Goal: Transaction & Acquisition: Purchase product/service

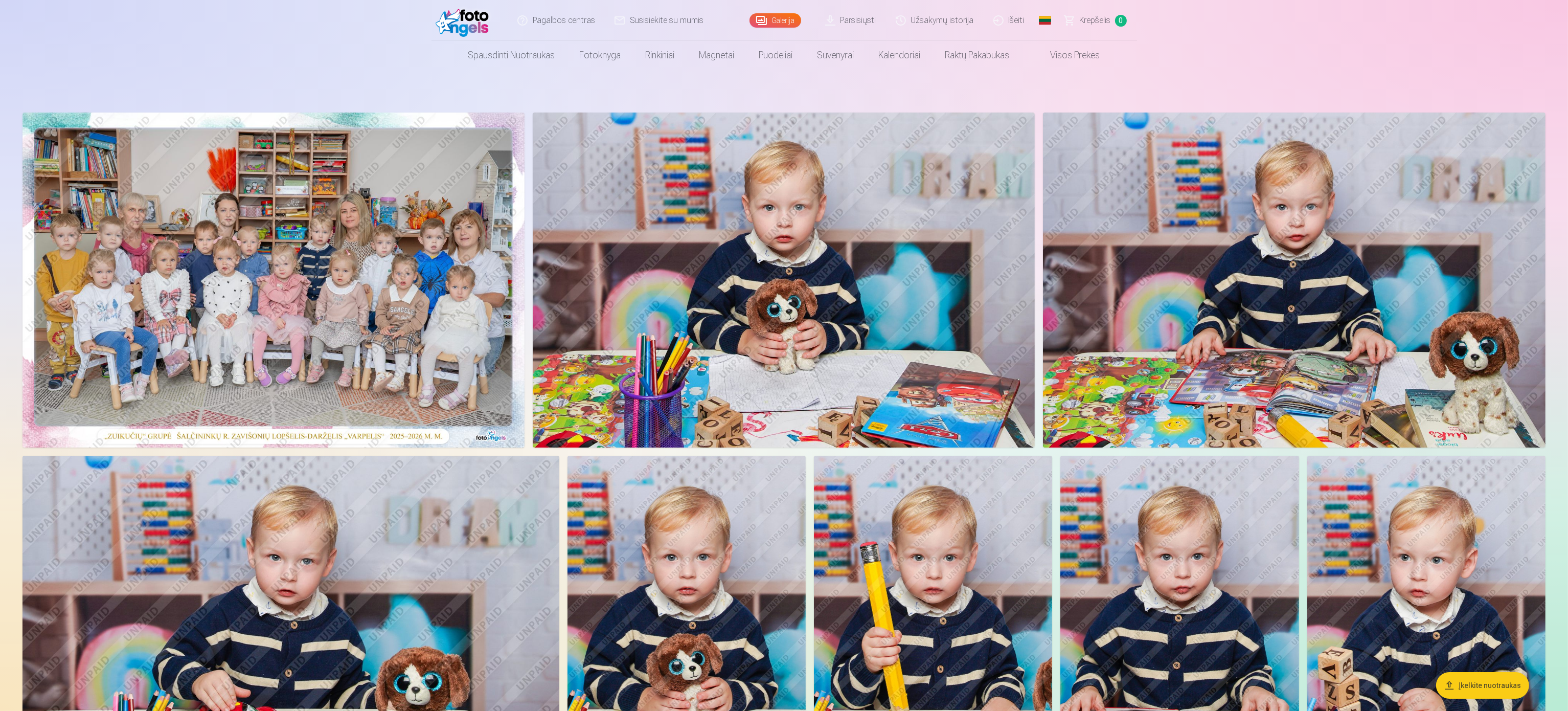
click at [401, 205] on img at bounding box center [273, 279] width 502 height 335
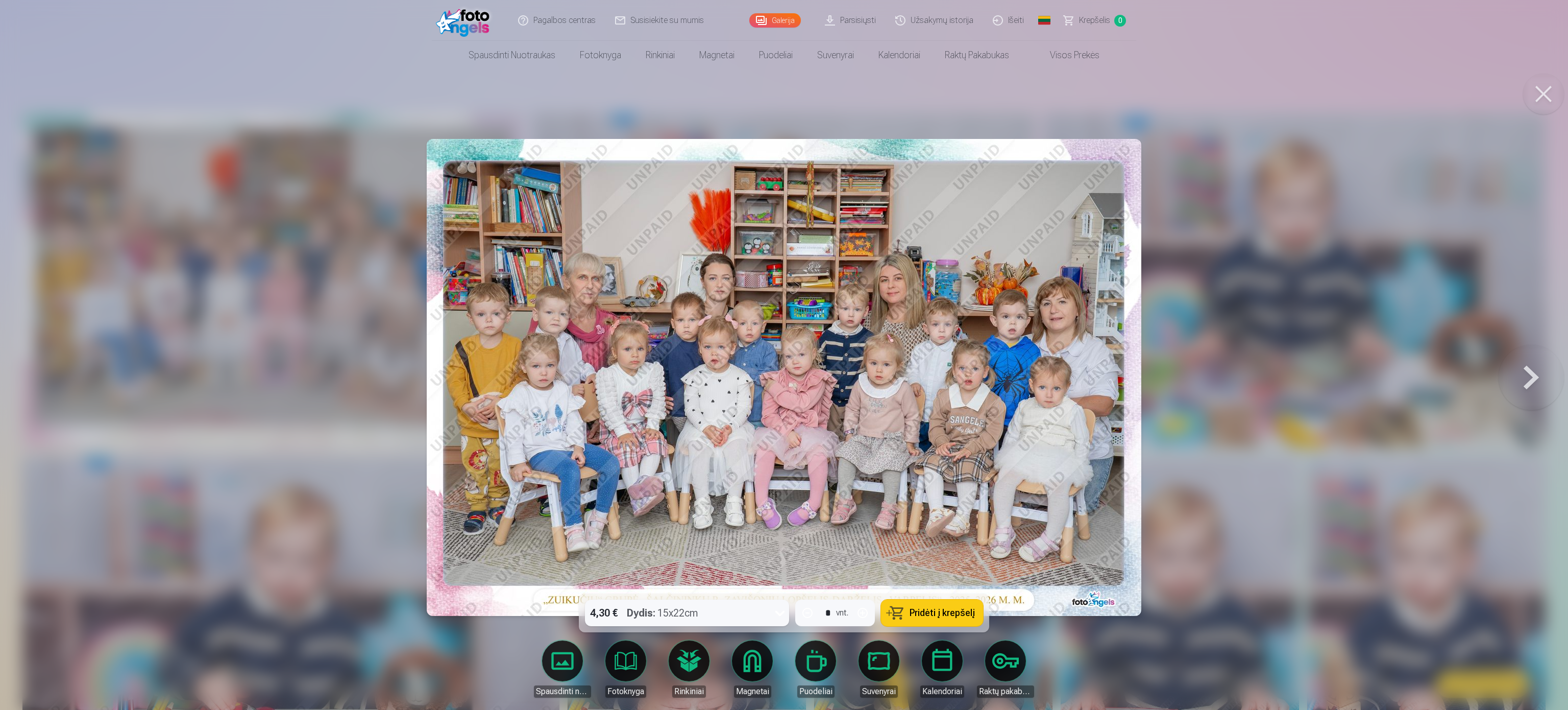
click at [1533, 97] on button at bounding box center [1543, 94] width 41 height 41
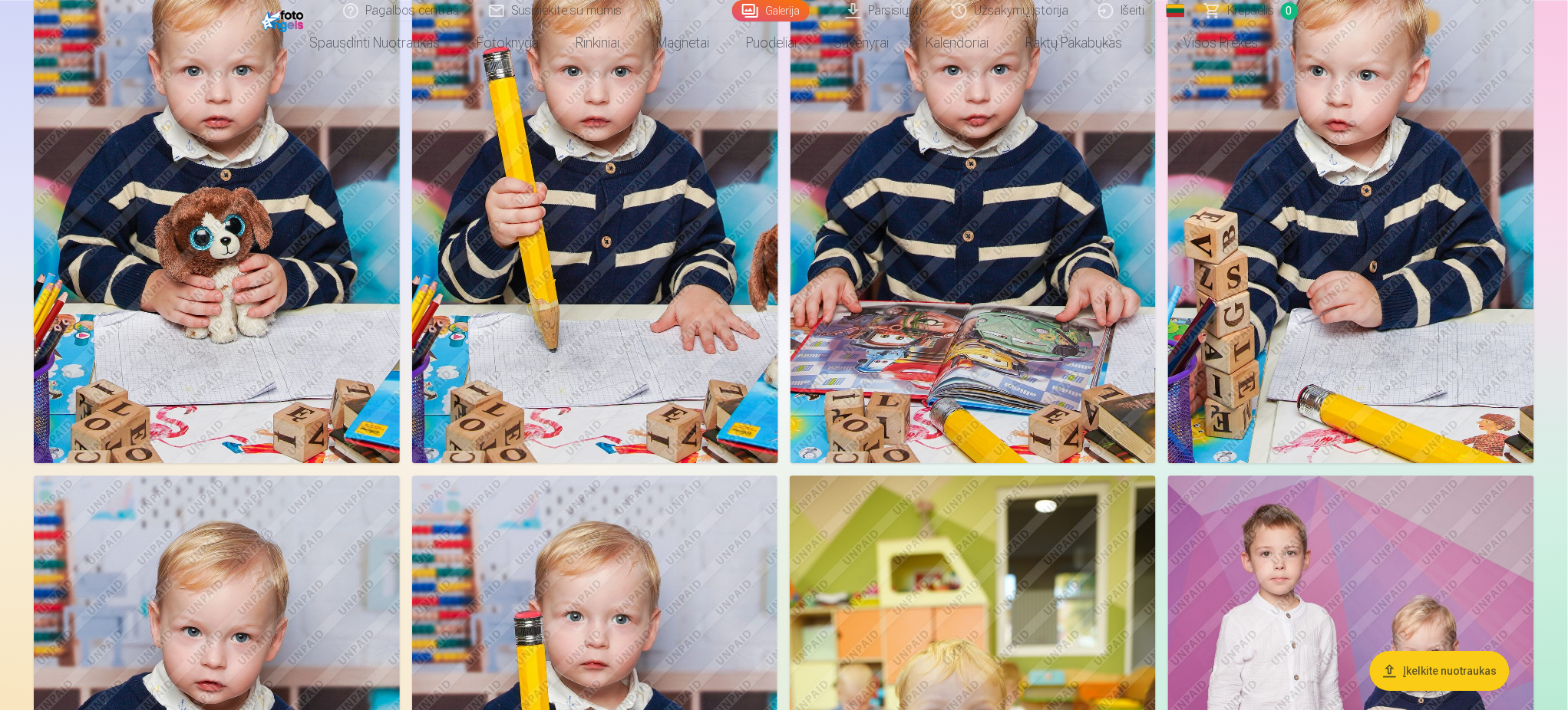
scroll to position [1261, 0]
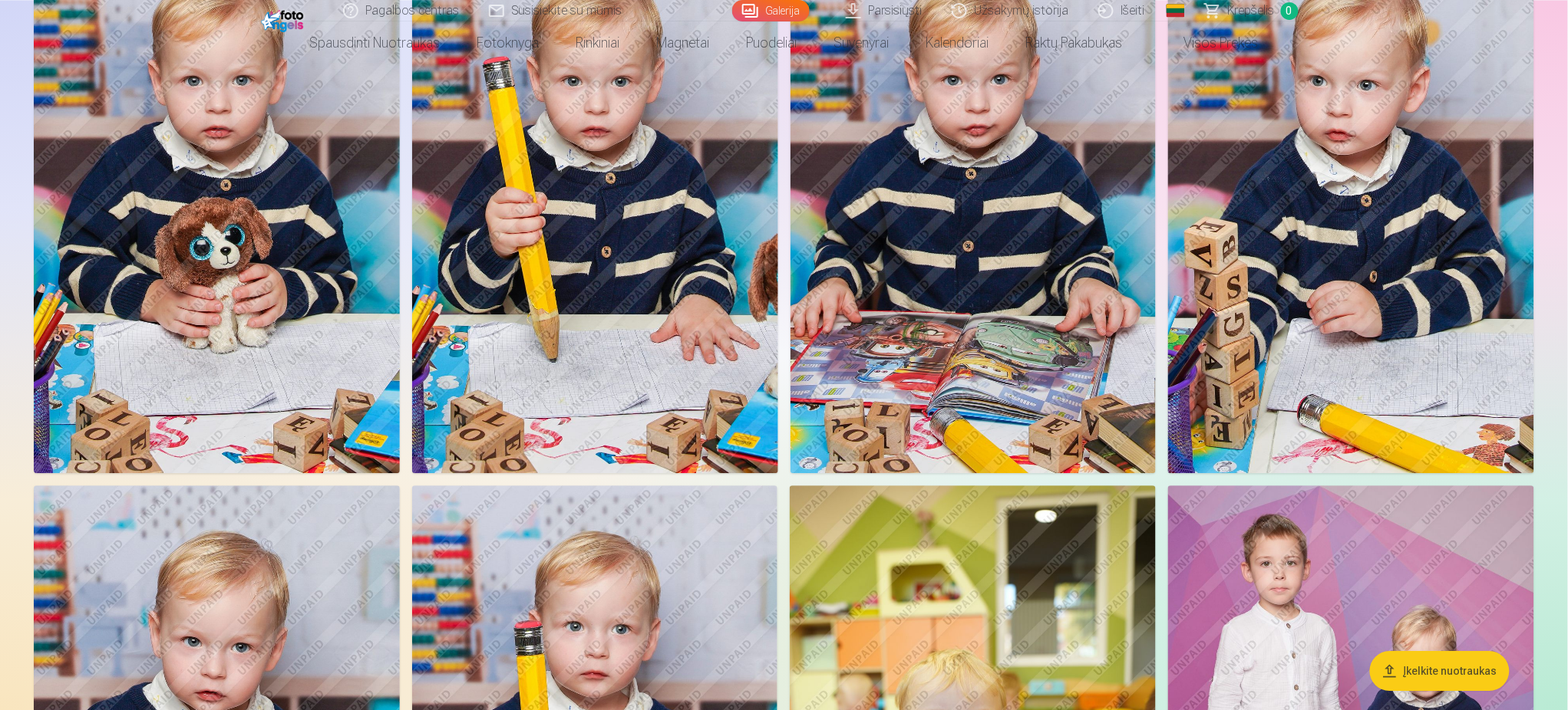
click at [632, 255] on img at bounding box center [595, 199] width 366 height 549
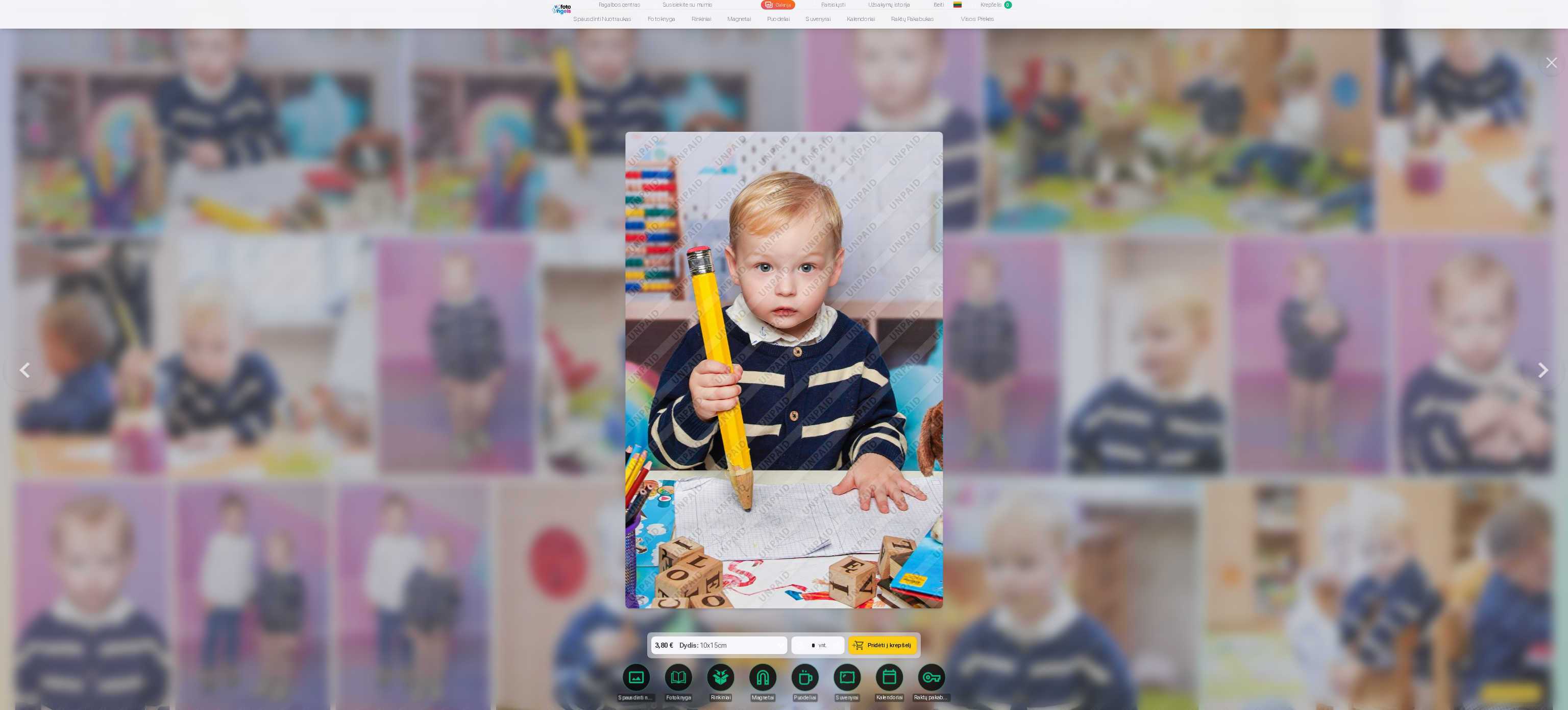
scroll to position [840, 0]
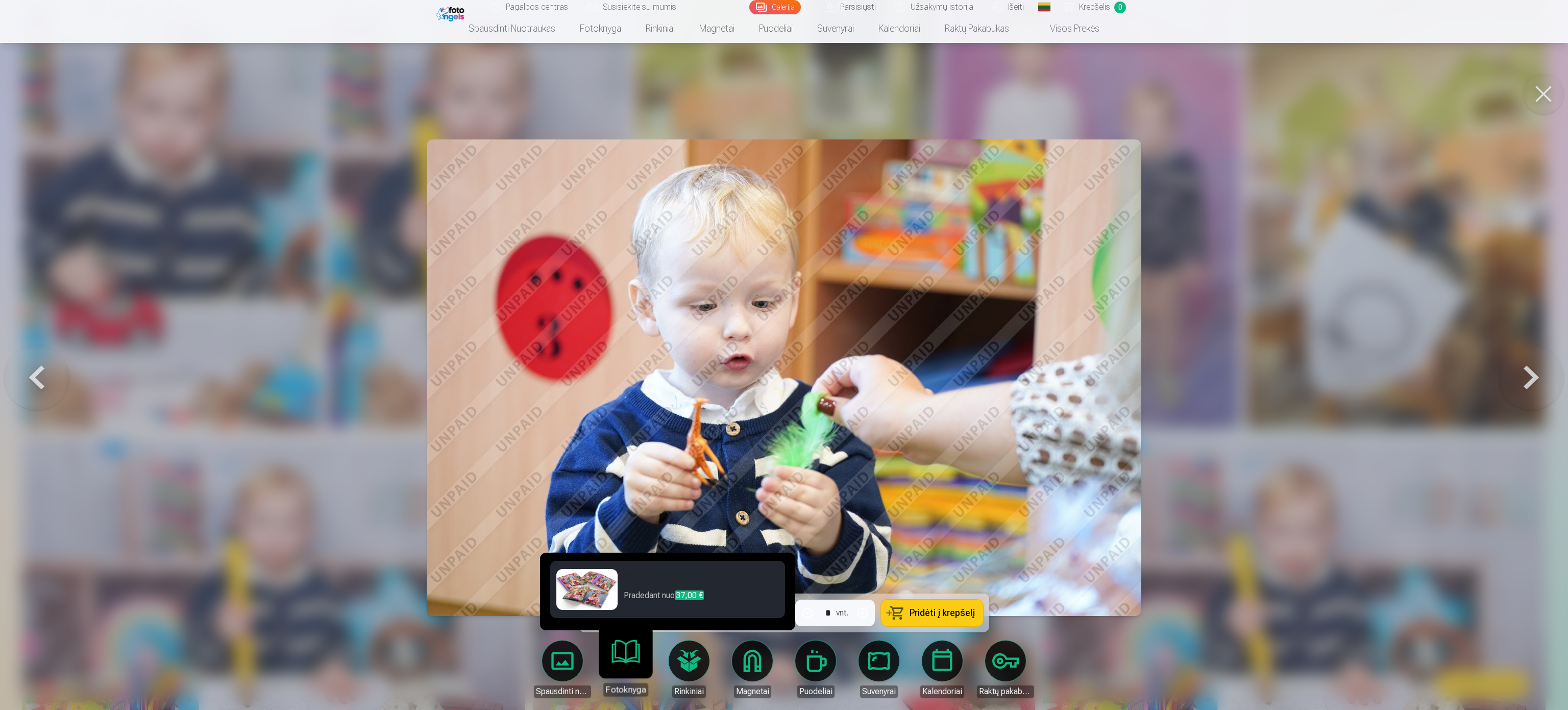
click at [631, 583] on h6 "Asmeninė fotoknyga 27x27 cm" at bounding box center [701, 579] width 155 height 21
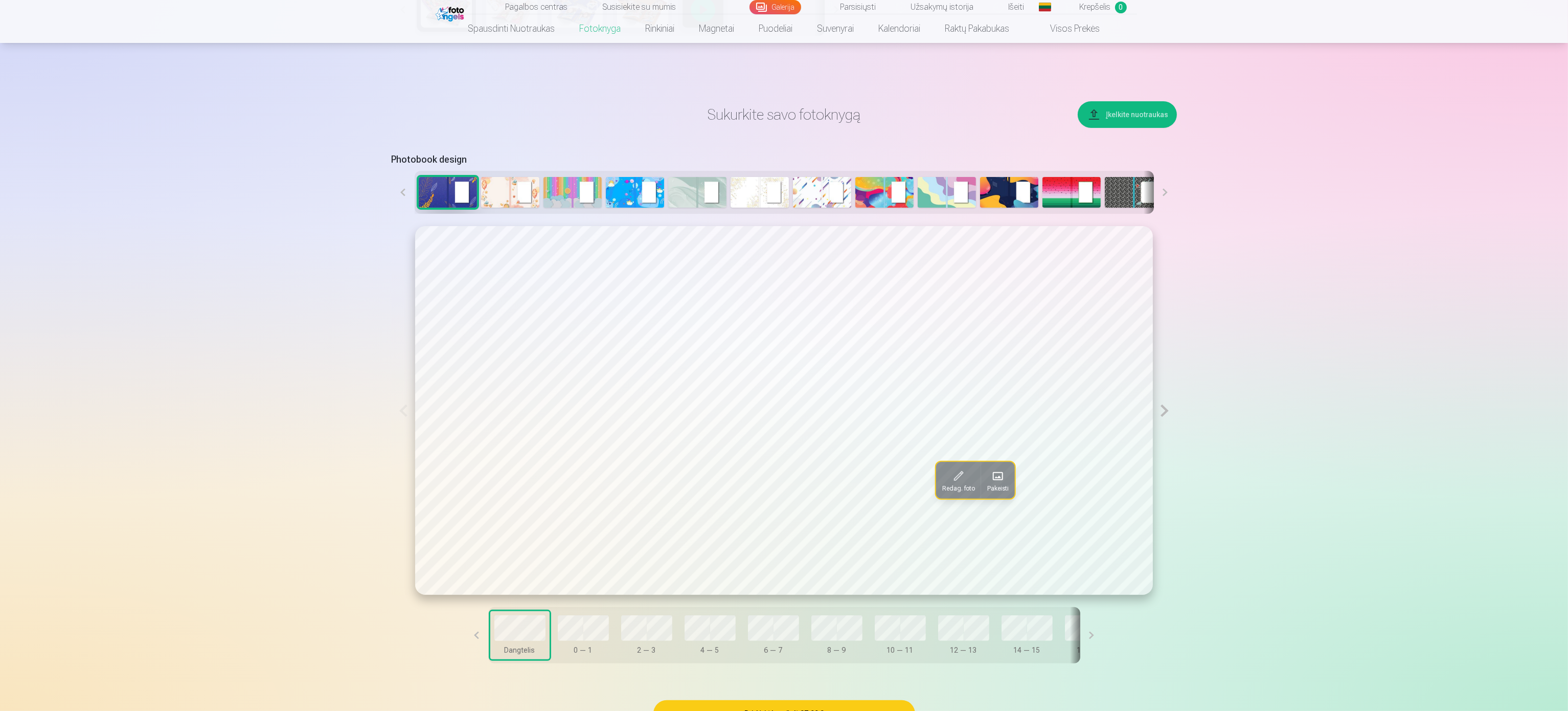
scroll to position [432, 0]
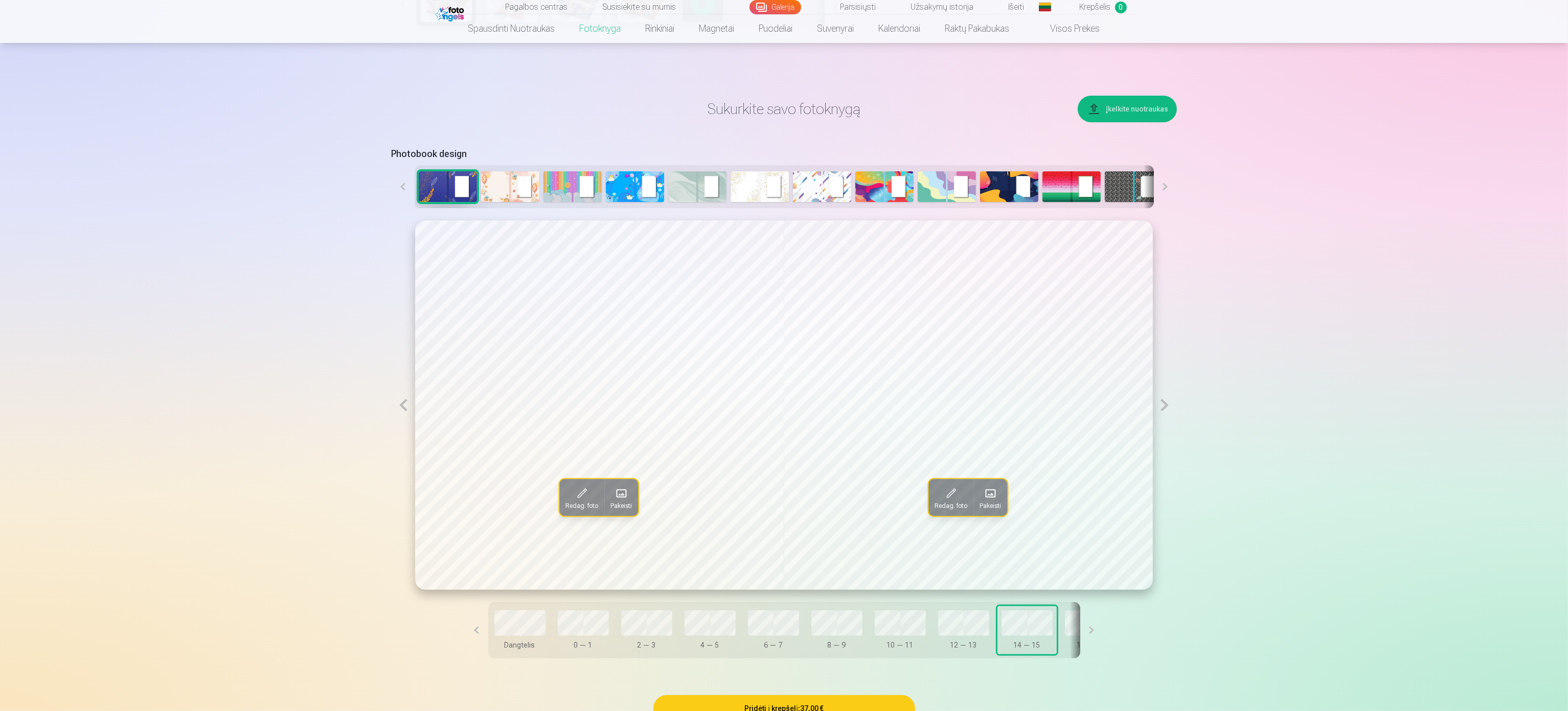
click at [1061, 640] on button "16 — 17" at bounding box center [1090, 630] width 59 height 48
click at [1097, 623] on button at bounding box center [1092, 630] width 23 height 56
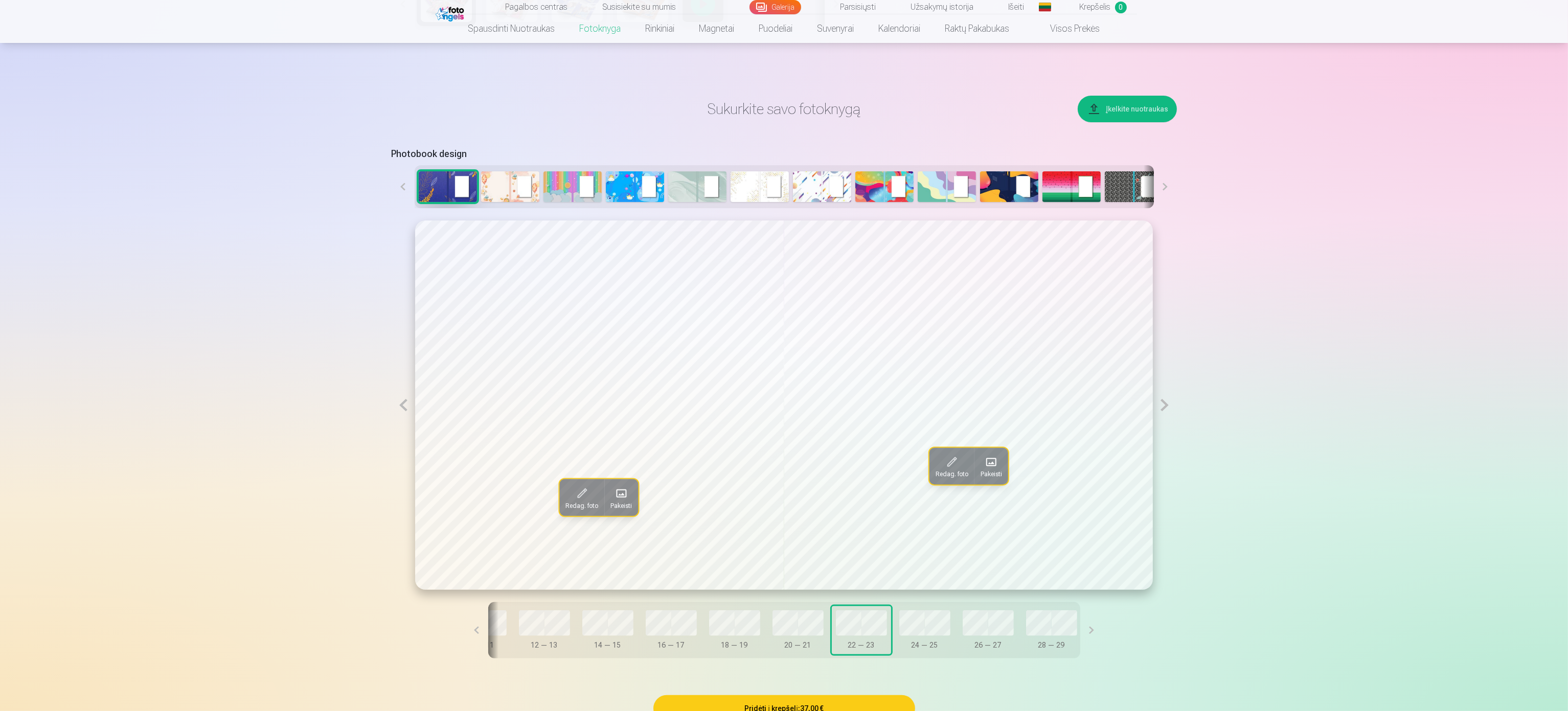
scroll to position [0, 422]
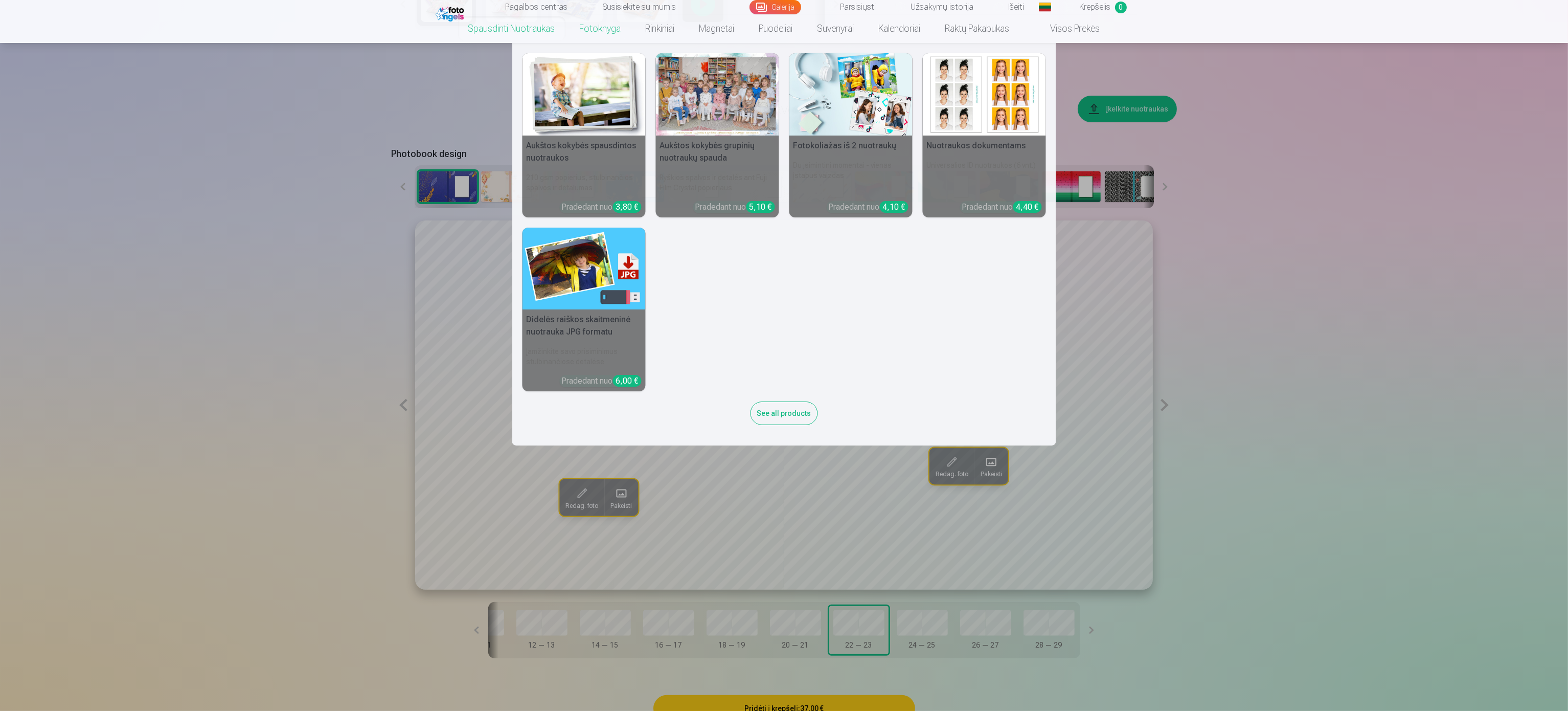
click at [525, 34] on link "Spausdinti nuotraukas" at bounding box center [511, 28] width 112 height 29
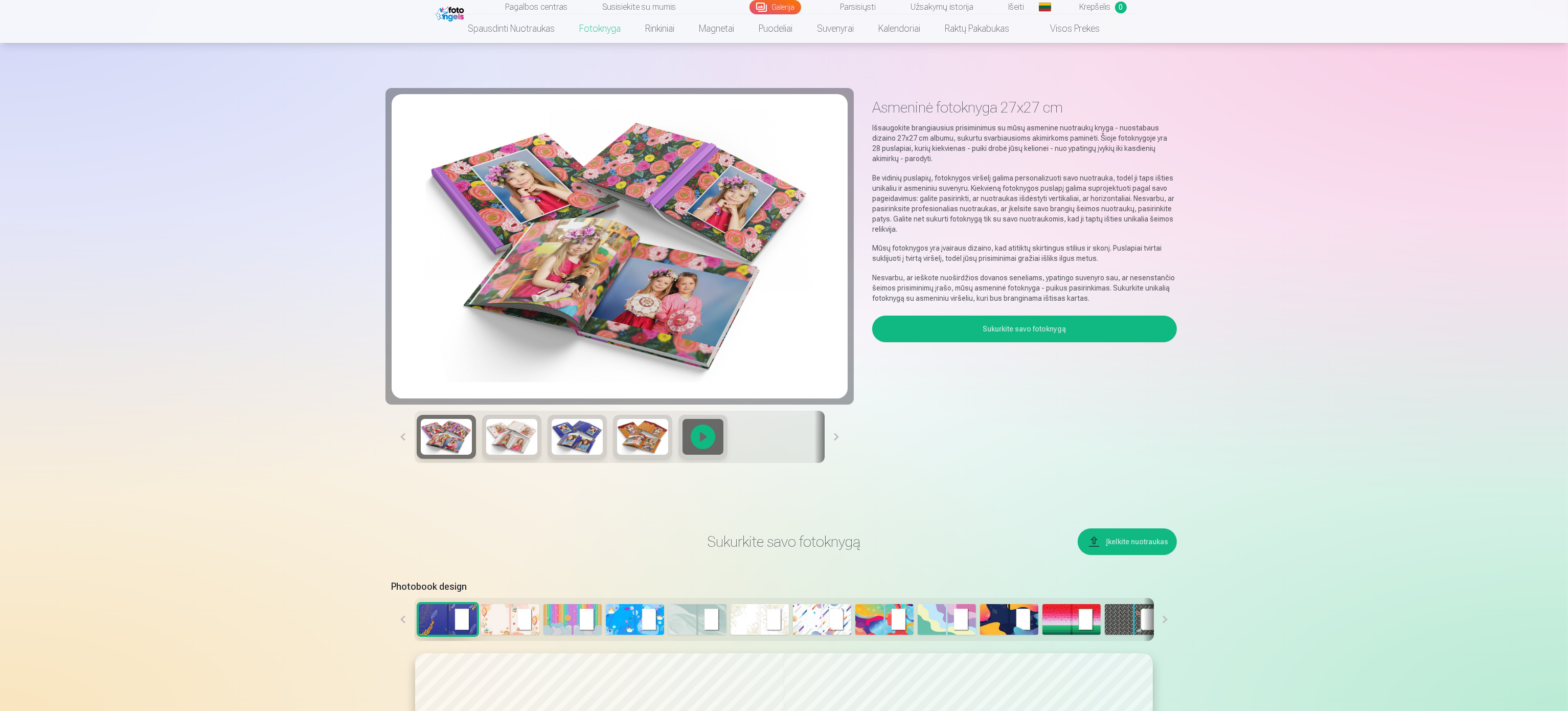
click at [525, 34] on header "Pagalbos centras Susisiekite su mumis Galerija Parsisiųsti Užsakymų istorija Iš…" at bounding box center [784, 21] width 1568 height 43
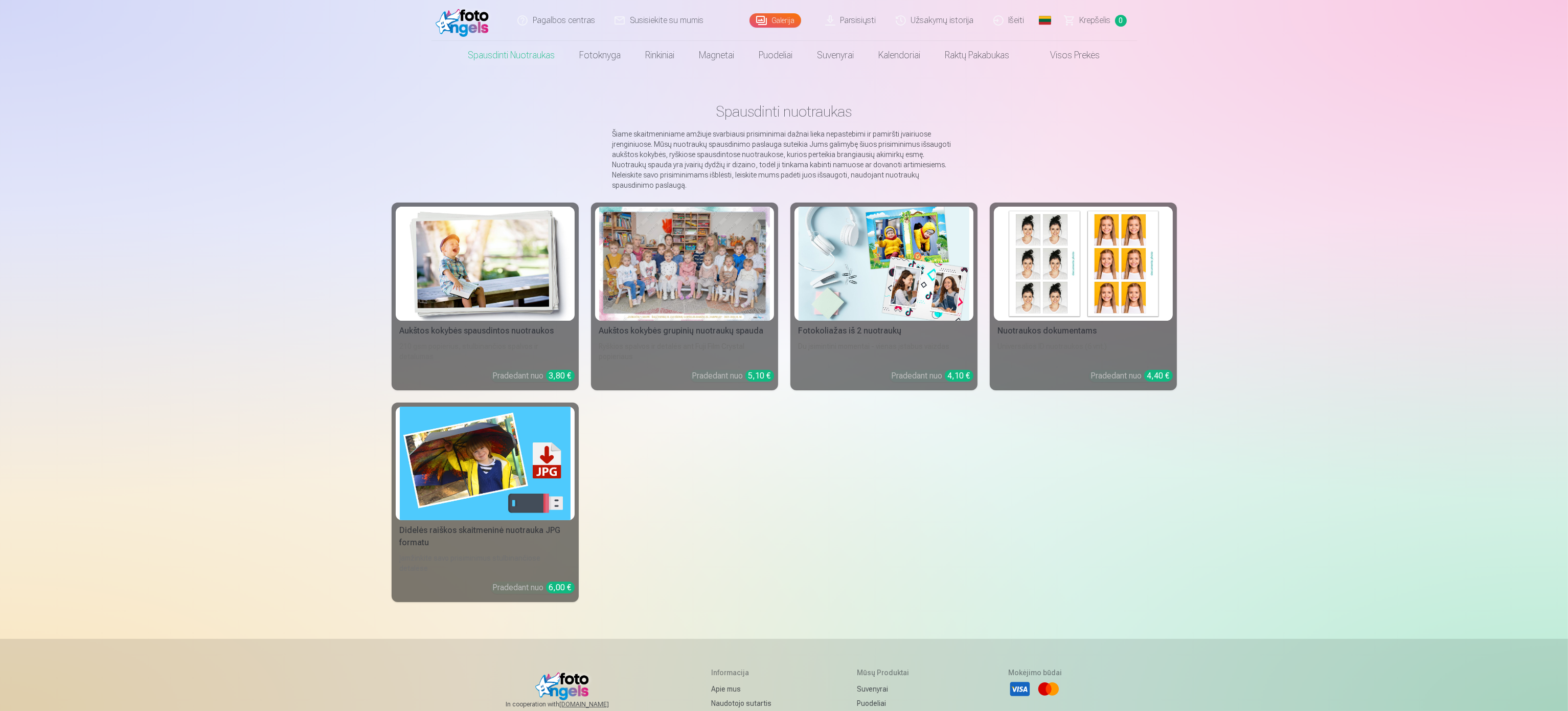
click at [525, 34] on link "Pagalbos centras" at bounding box center [557, 20] width 97 height 41
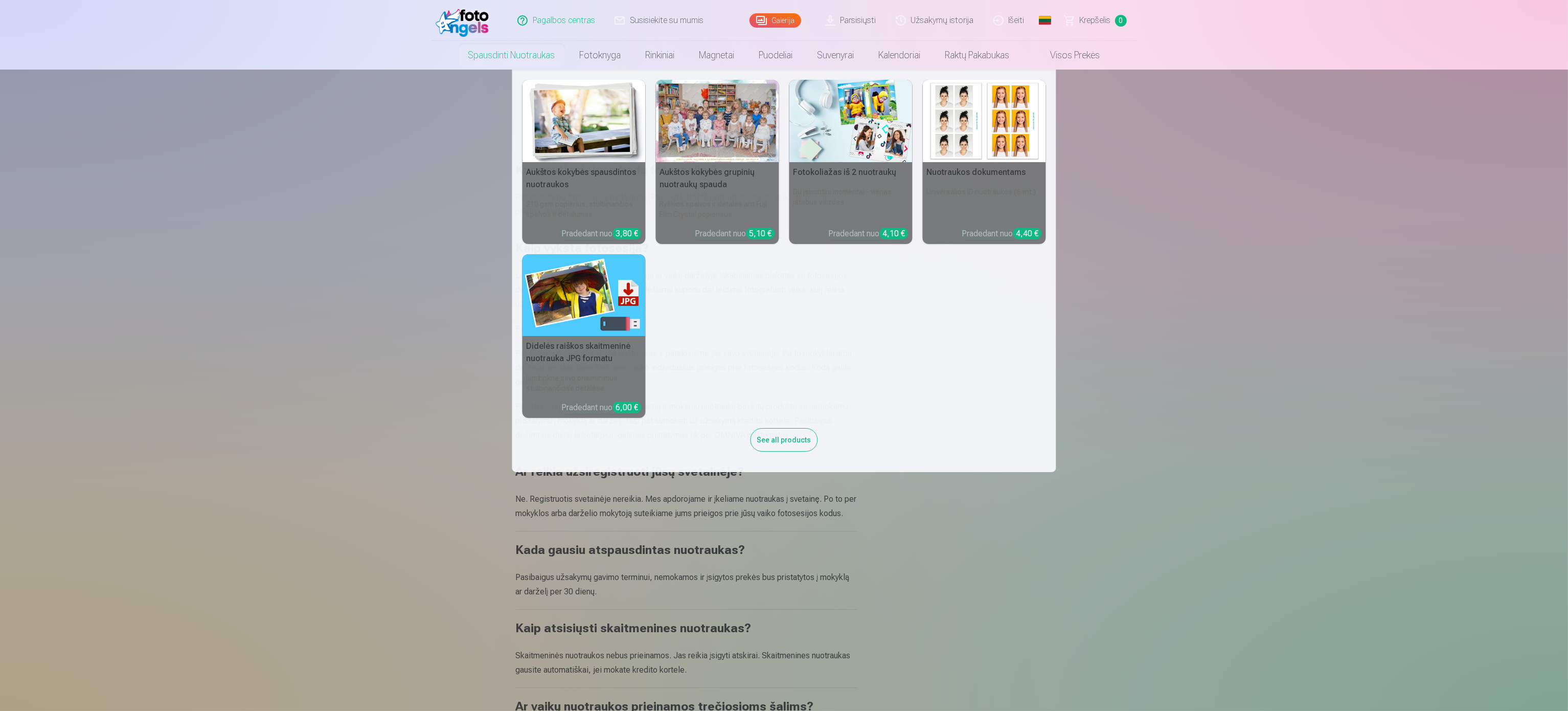
click at [527, 46] on link "Spausdinti nuotraukas" at bounding box center [511, 55] width 112 height 29
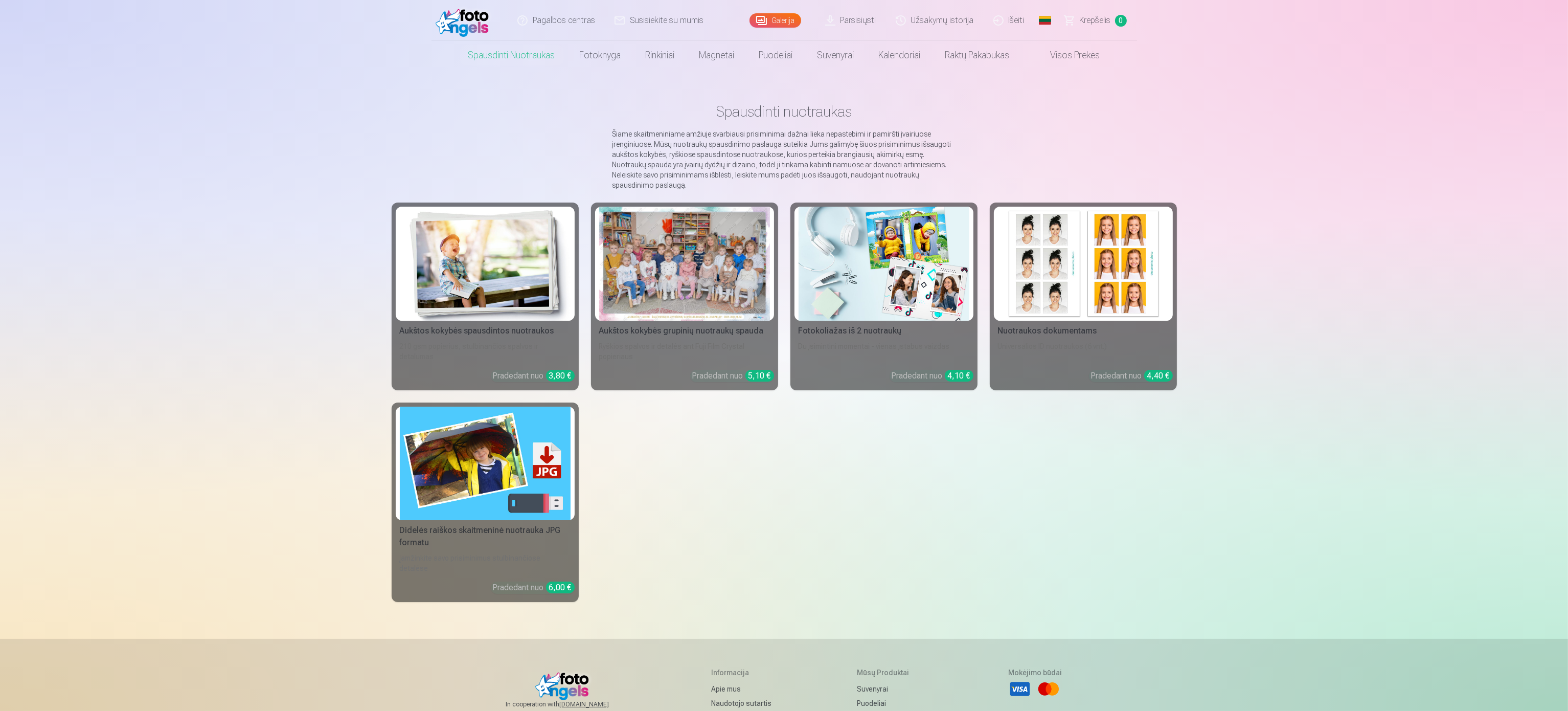
click at [527, 46] on link "Spausdinti nuotraukas" at bounding box center [511, 55] width 112 height 29
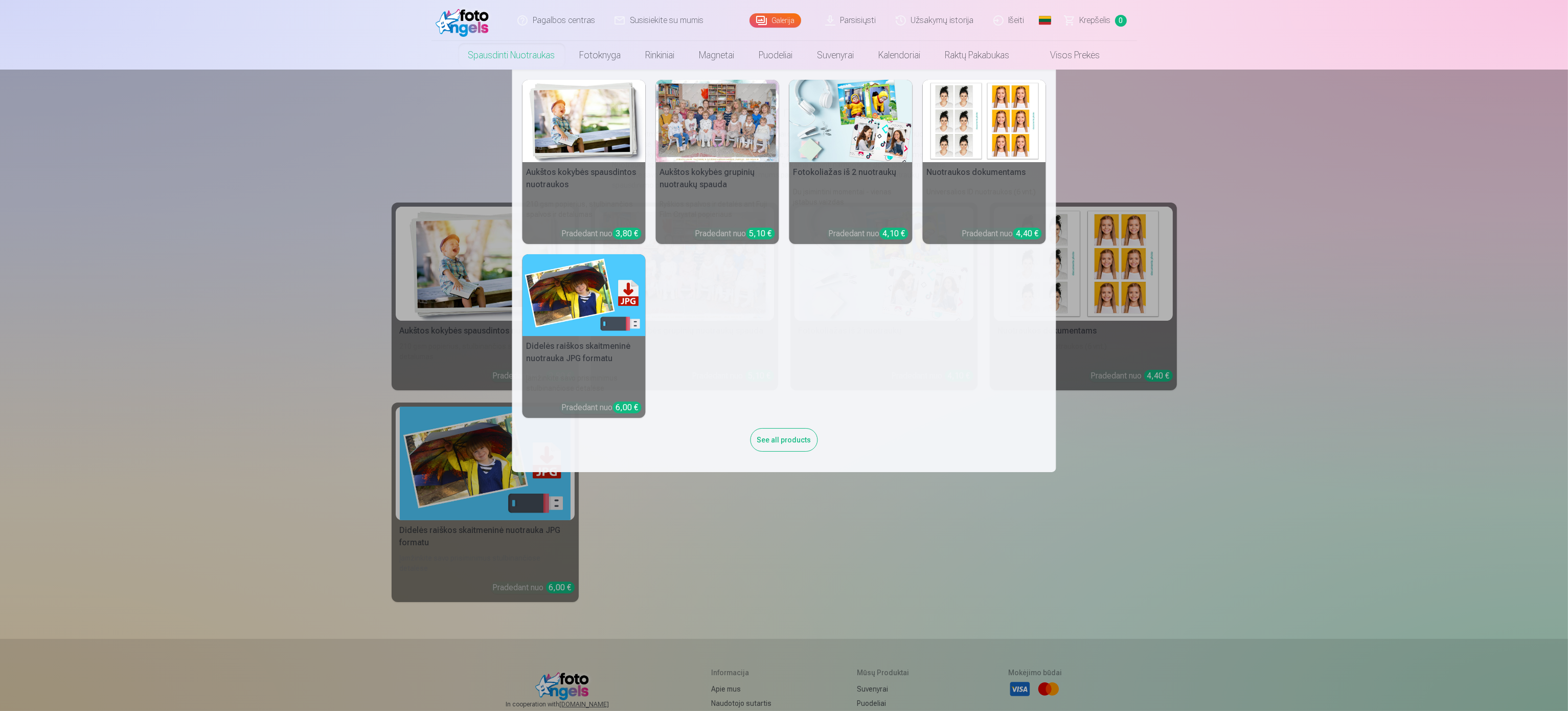
click at [338, 347] on nav "Aukštos kokybės spausdintos nuotraukos 210 gsm popierius, stulbinančios spalvos…" at bounding box center [784, 271] width 1568 height 402
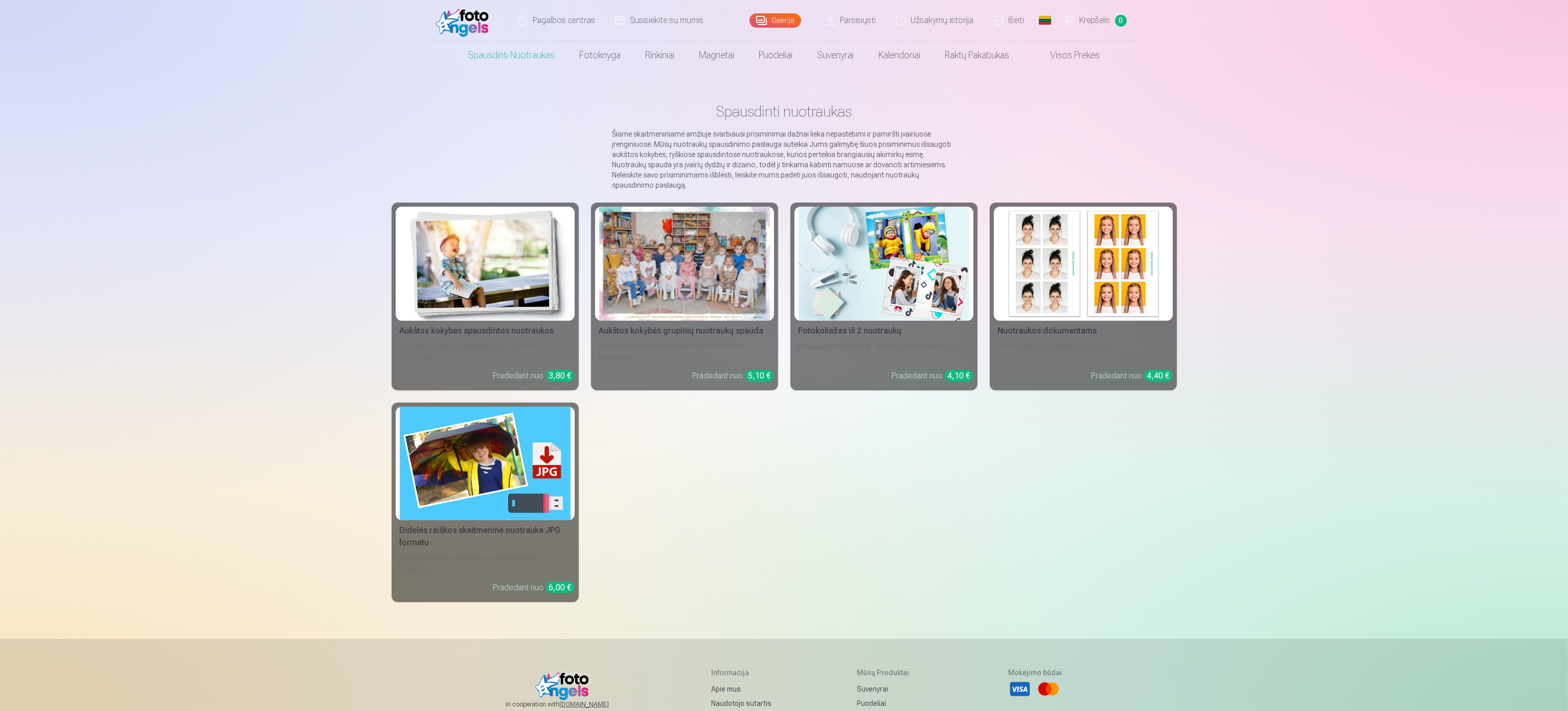
click at [484, 492] on img at bounding box center [485, 463] width 171 height 114
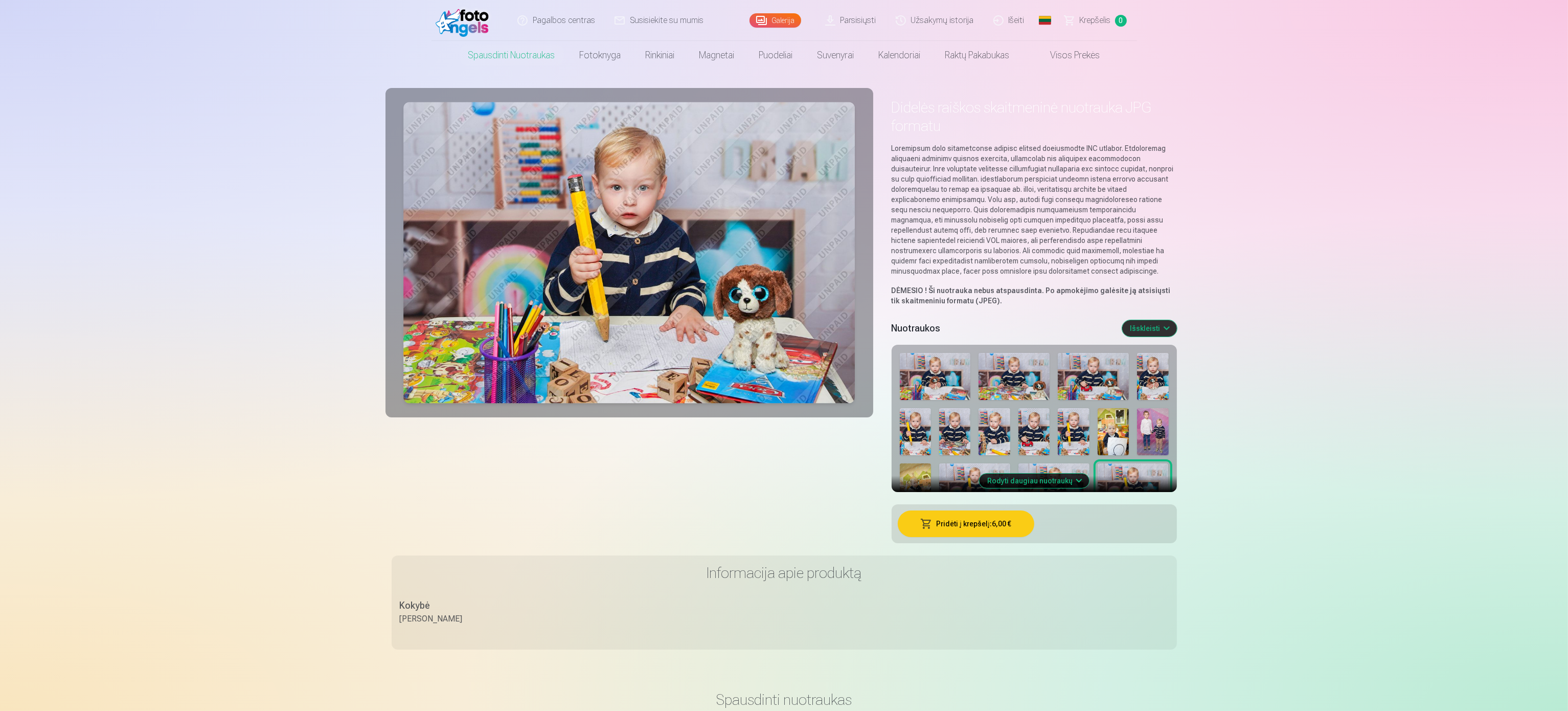
click at [1067, 410] on img at bounding box center [1073, 431] width 31 height 47
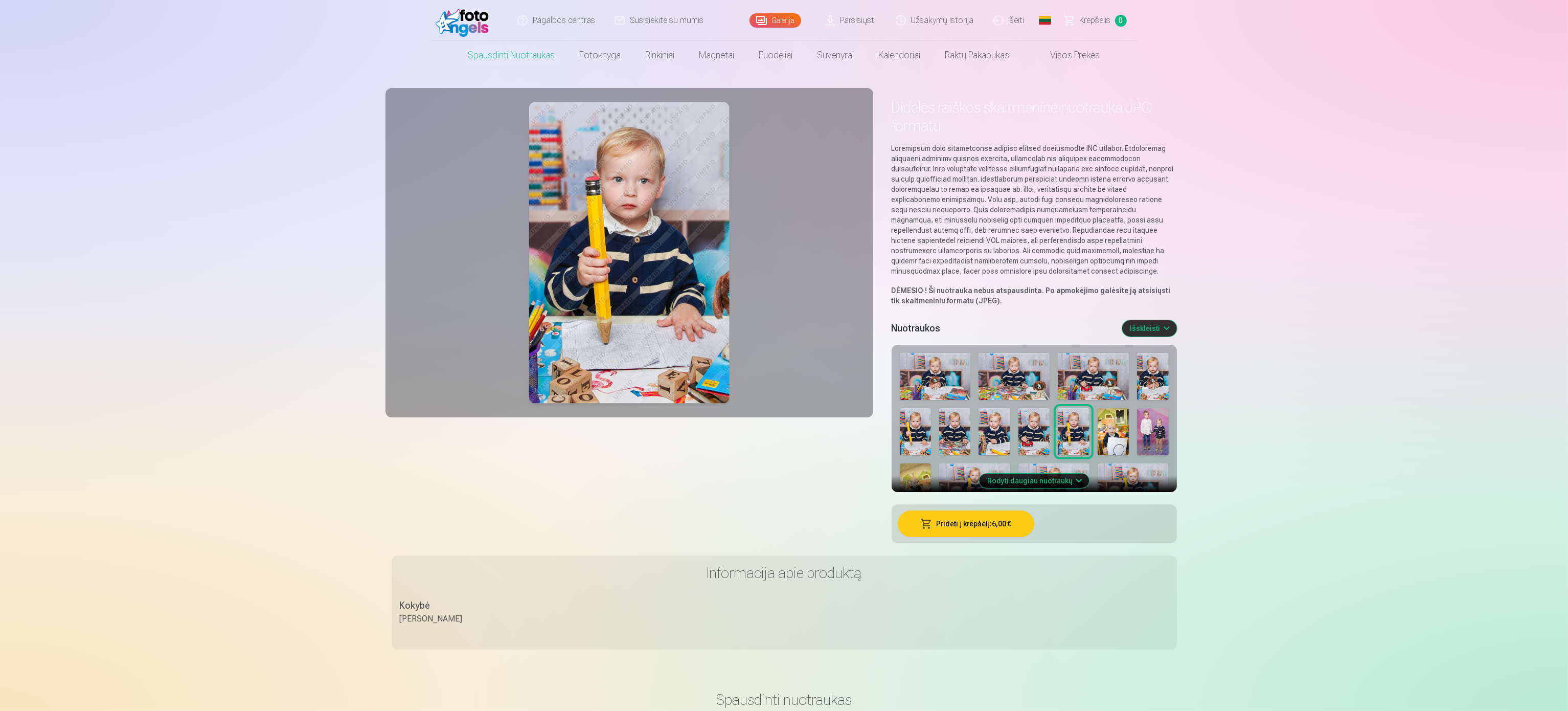
click at [933, 373] on img at bounding box center [935, 376] width 71 height 47
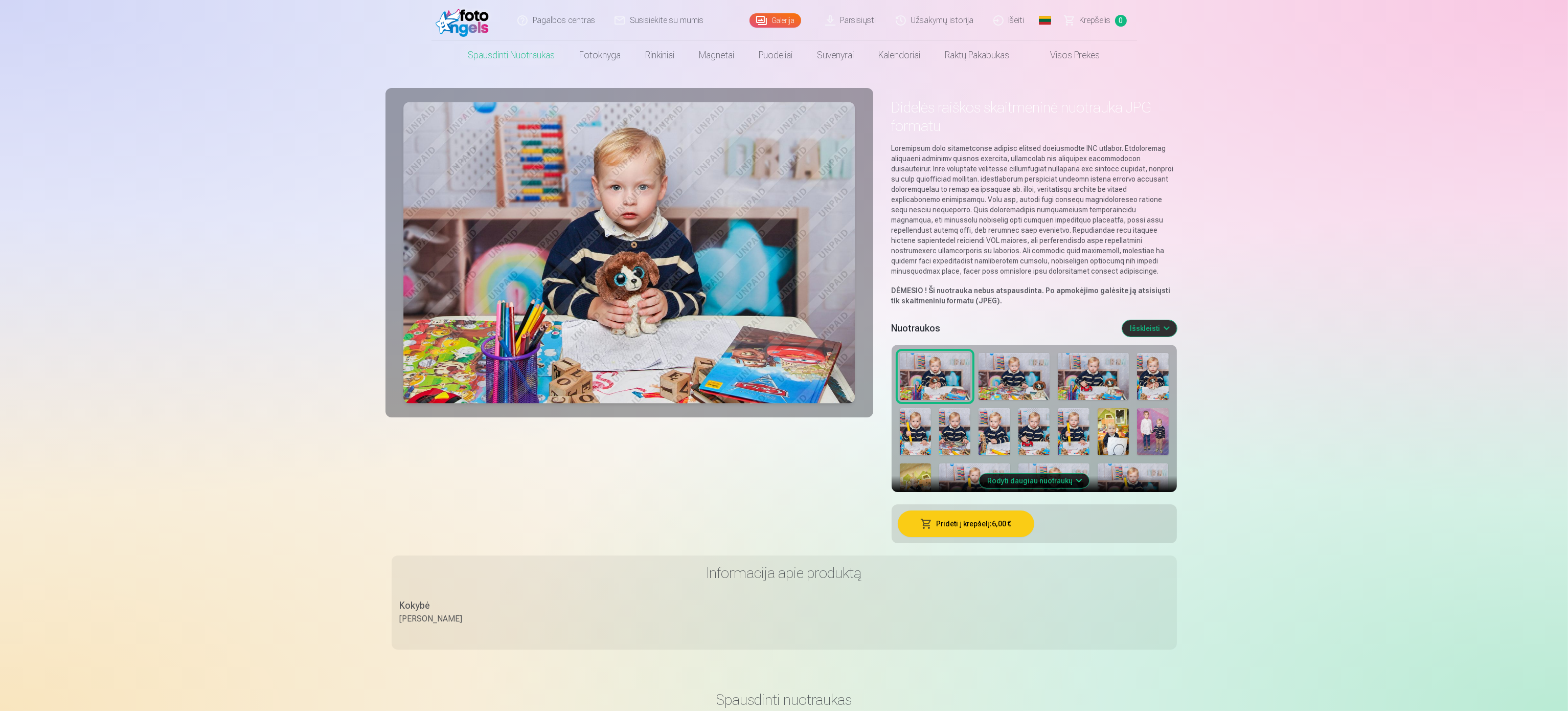
click at [986, 531] on button "Pridėti į krepšelį : 6,00 €" at bounding box center [966, 524] width 137 height 27
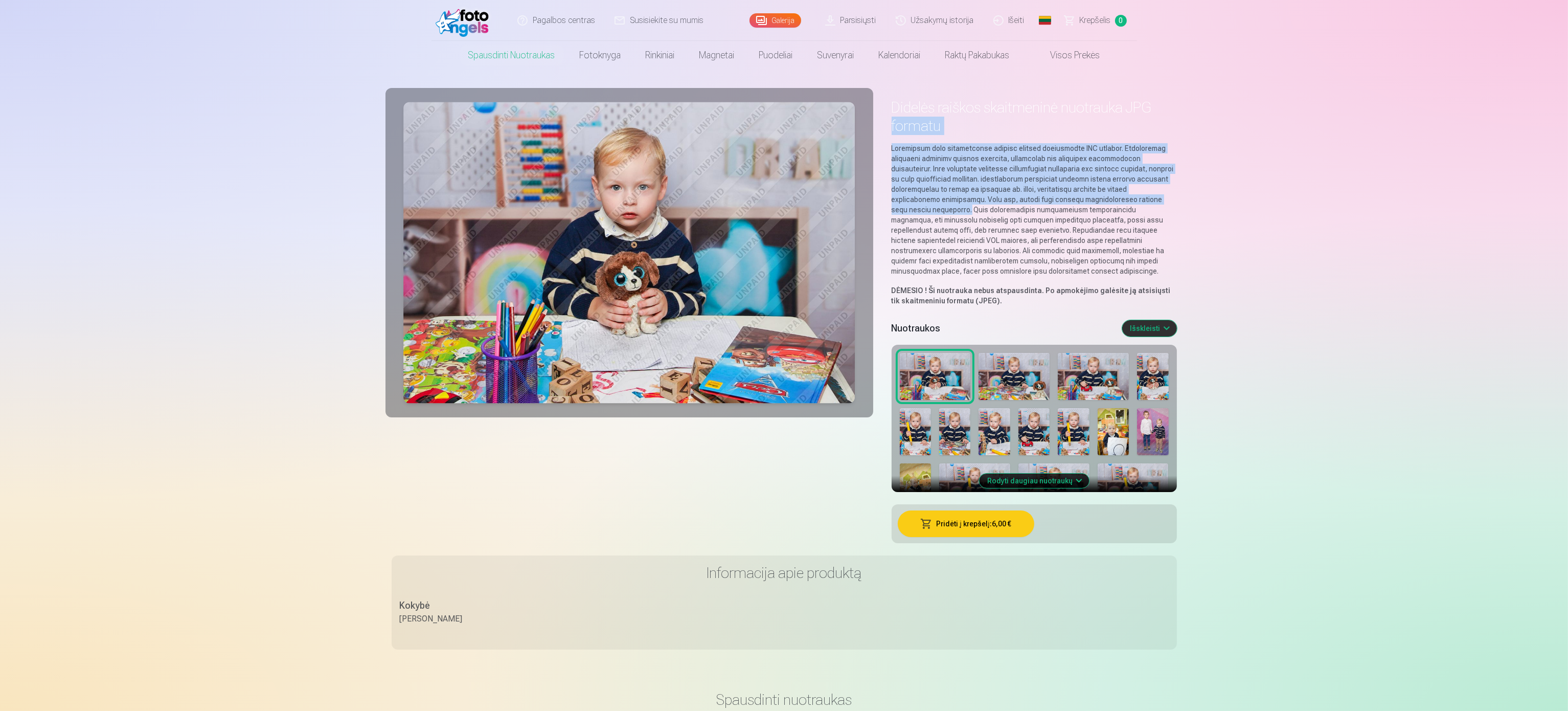
drag, startPoint x: 1567, startPoint y: 99, endPoint x: 1542, endPoint y: 198, distance: 102.1
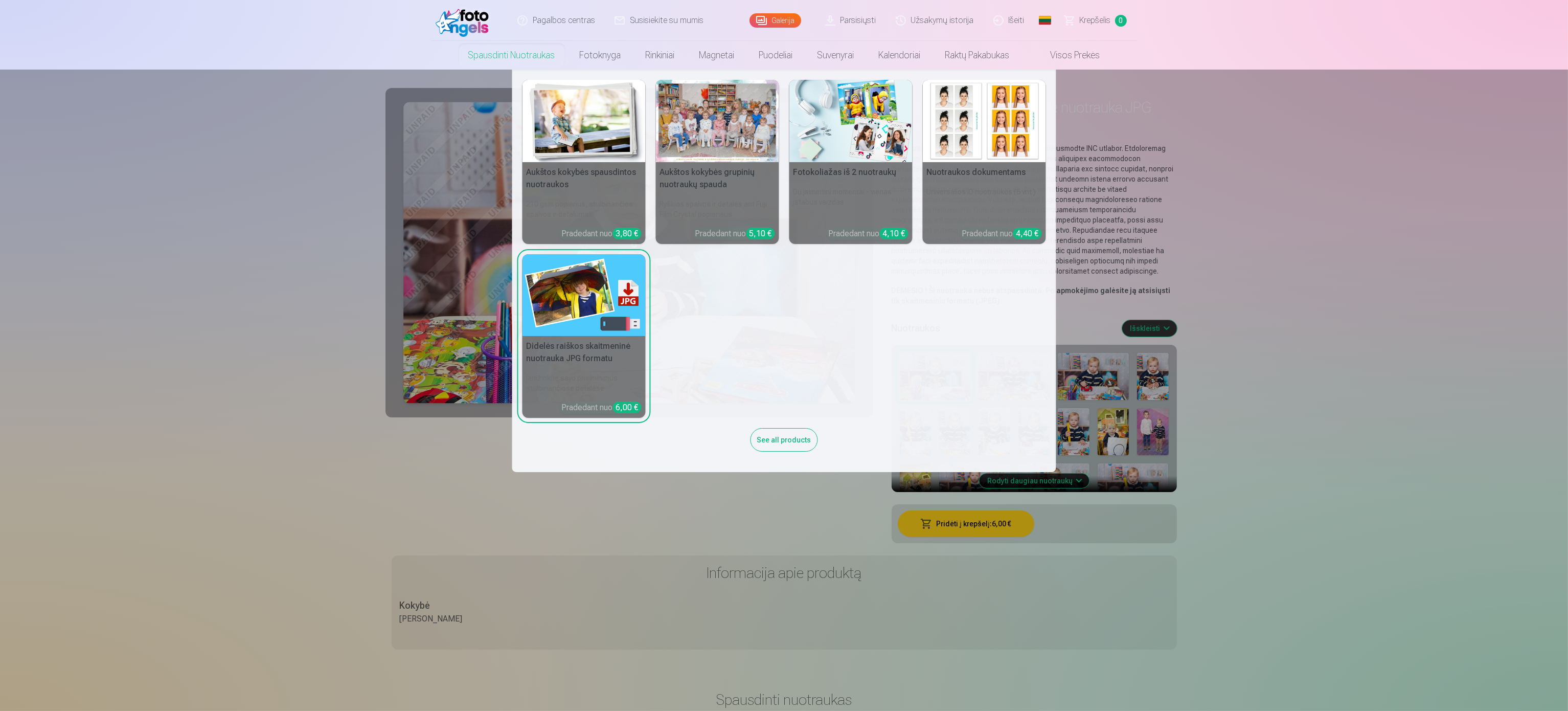
click at [486, 48] on link "Spausdinti nuotraukas" at bounding box center [511, 55] width 112 height 29
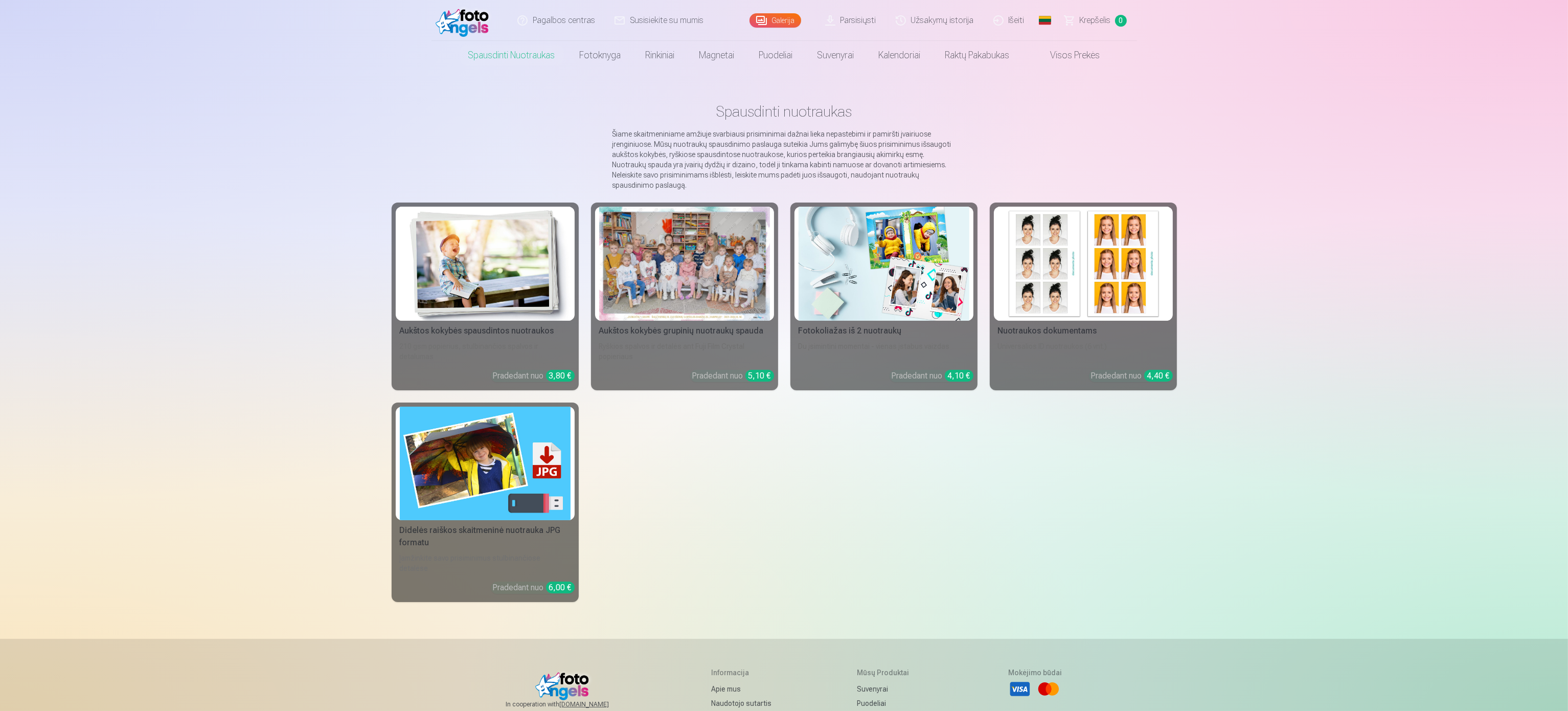
click at [508, 52] on link "Spausdinti nuotraukas" at bounding box center [511, 55] width 112 height 29
click at [1062, 513] on div "Aukštos kokybės spausdintos nuotraukos 210 gsm popierius, stulbinančios spalvos…" at bounding box center [784, 402] width 785 height 399
click at [978, 504] on div "Aukštos kokybės spausdintos nuotraukos 210 gsm popierius, stulbinančios spalvos…" at bounding box center [784, 402] width 785 height 399
click at [694, 490] on div "Aukštos kokybės spausdintos nuotraukos 210 gsm popierius, stulbinančios spalvos…" at bounding box center [784, 402] width 785 height 399
click at [194, 185] on div "Pagalbos centras Susisiekite su mumis Galerija Parsisiųsti Užsakymų istorija Iš…" at bounding box center [784, 460] width 1568 height 920
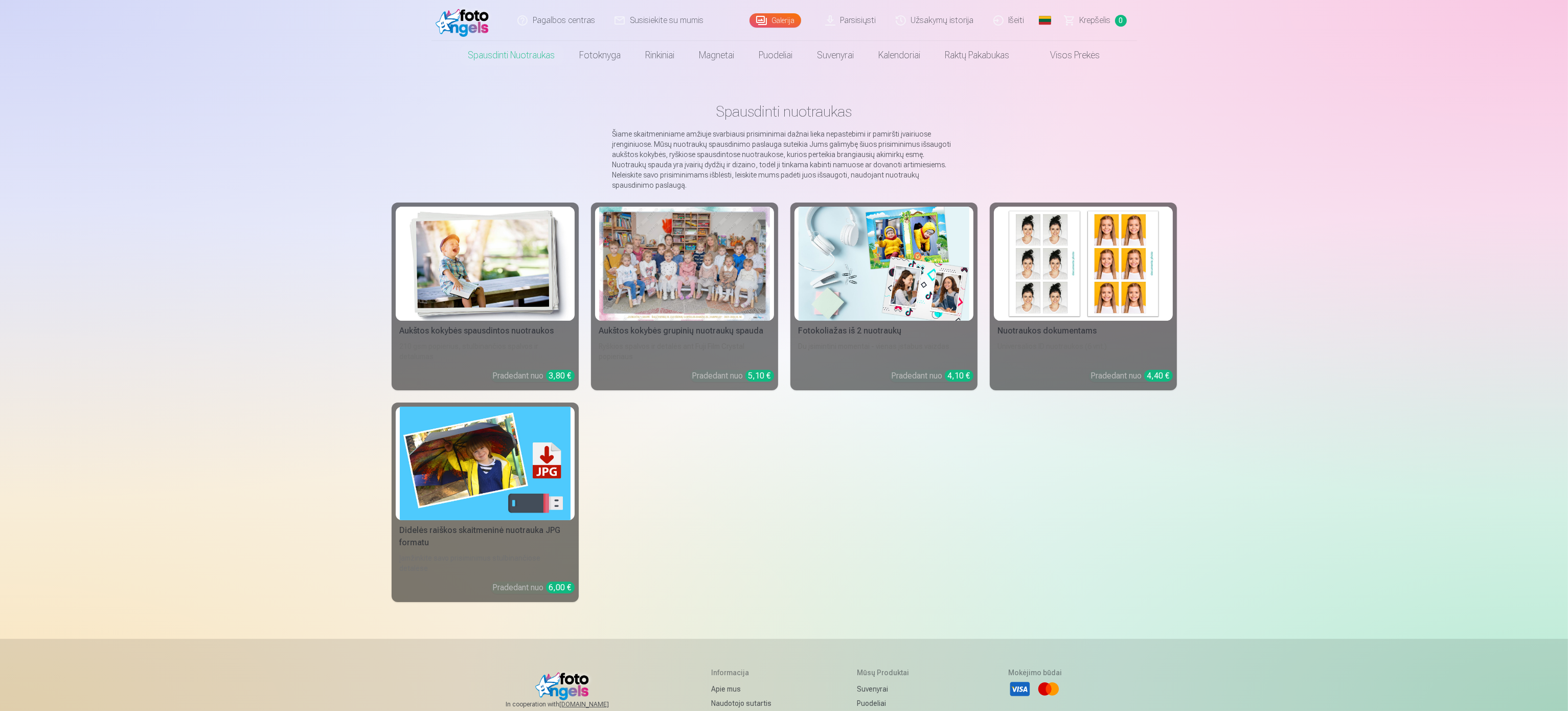
click at [288, 74] on div "Pagalbos centras Susisiekite su mumis Galerija Parsisiųsti Užsakymų istorija Iš…" at bounding box center [784, 460] width 1568 height 920
click at [178, 77] on div "Pagalbos centras Susisiekite su mumis Galerija Parsisiųsti Užsakymų istorija Iš…" at bounding box center [784, 460] width 1568 height 920
